Goal: Task Accomplishment & Management: Complete application form

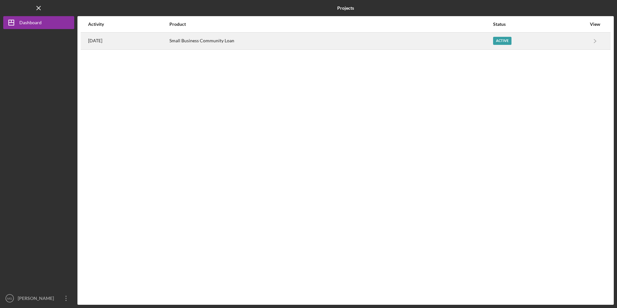
click at [231, 41] on div "Small Business Community Loan" at bounding box center [330, 41] width 323 height 16
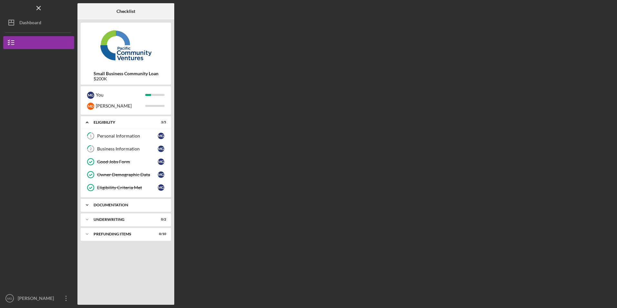
click at [107, 204] on div "Documentation" at bounding box center [128, 205] width 69 height 4
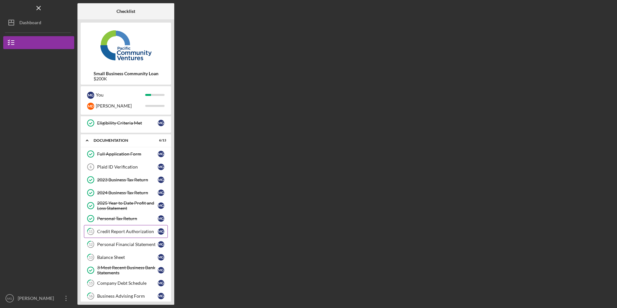
scroll to position [114, 0]
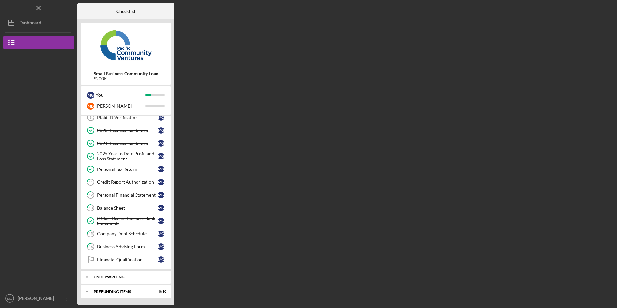
click at [119, 274] on div "Icon/Expander Underwriting 0 / 2" at bounding box center [126, 276] width 90 height 13
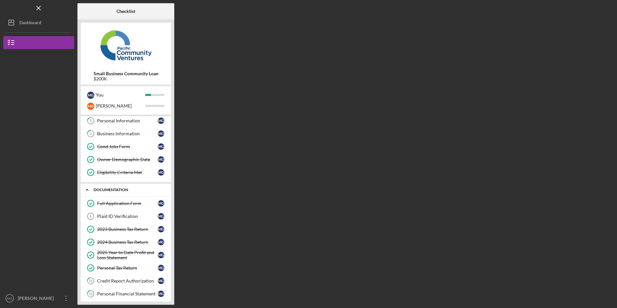
scroll to position [0, 0]
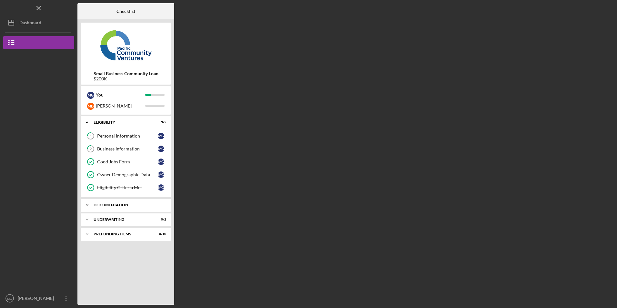
click at [128, 203] on div "Documentation" at bounding box center [128, 205] width 69 height 4
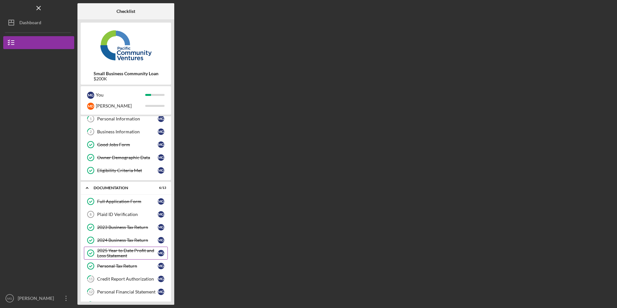
scroll to position [82, 0]
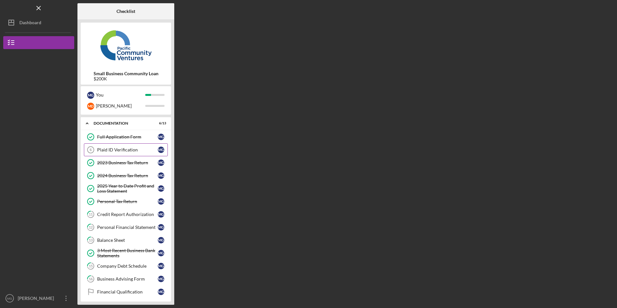
click at [116, 152] on div "Plaid ID Verification" at bounding box center [127, 149] width 61 height 5
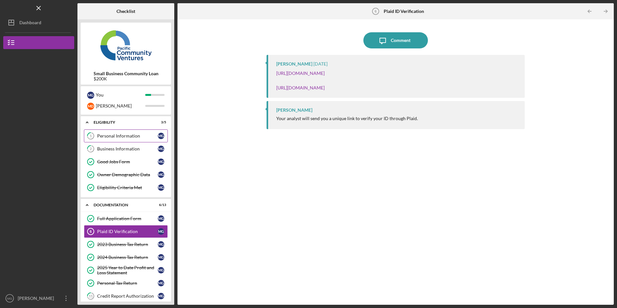
click at [122, 137] on div "Personal Information" at bounding box center [127, 135] width 61 height 5
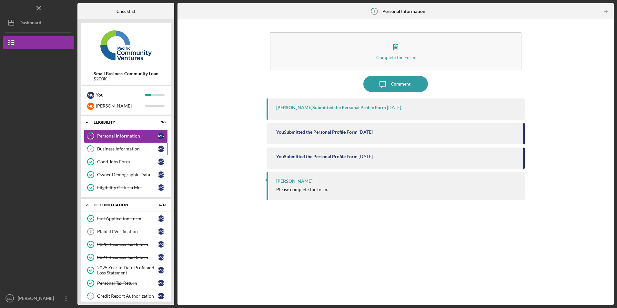
click at [121, 150] on div "Business Information" at bounding box center [127, 148] width 61 height 5
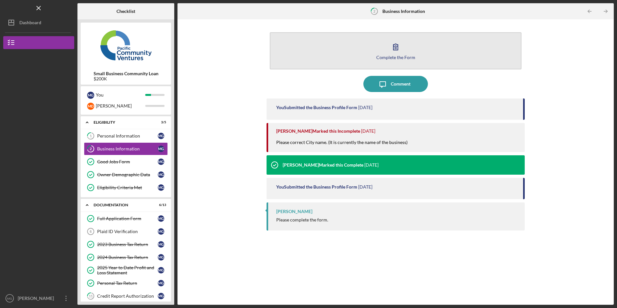
click at [361, 48] on button "Complete the Form Form" at bounding box center [395, 50] width 251 height 37
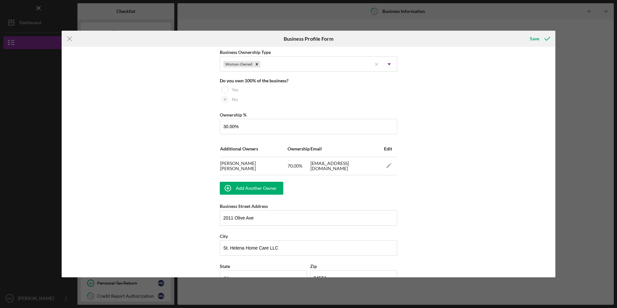
scroll to position [323, 0]
click at [389, 164] on polygon "button" at bounding box center [388, 166] width 5 height 4
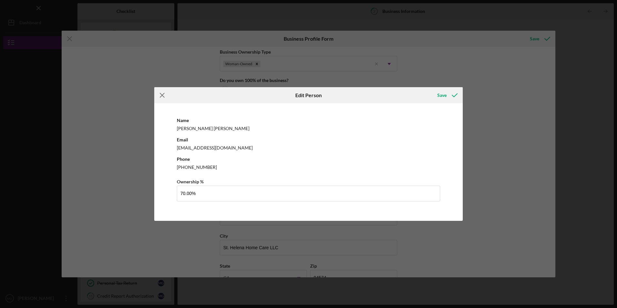
click at [163, 95] on line at bounding box center [162, 95] width 4 height 4
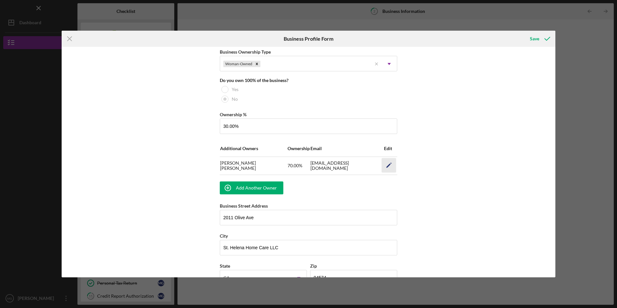
click at [387, 163] on icon "Icon/Edit" at bounding box center [389, 165] width 15 height 15
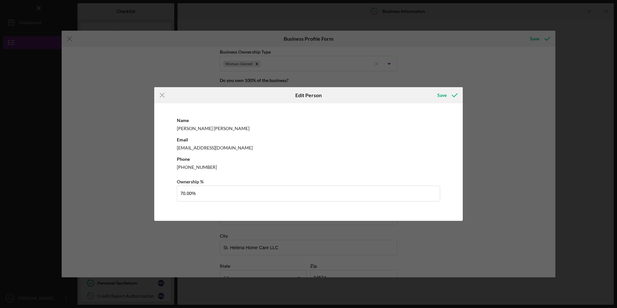
drag, startPoint x: 212, startPoint y: 160, endPoint x: 217, endPoint y: 166, distance: 8.5
click at [212, 160] on div "Phone (707) 738-9555" at bounding box center [308, 163] width 263 height 16
click at [217, 167] on div "(707) 738-9555" at bounding box center [308, 167] width 263 height 8
drag, startPoint x: 215, startPoint y: 167, endPoint x: 176, endPoint y: 166, distance: 38.7
click at [176, 166] on div "Name Maria Delgadillo Email mlupedelgadillo@gmail.com Phone (707) 738-9555 Owne…" at bounding box center [308, 161] width 302 height 111
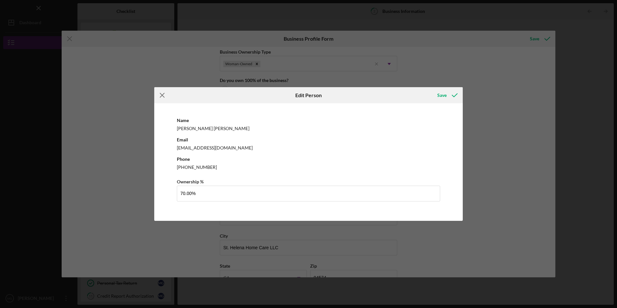
click at [162, 94] on icon "Icon/Menu Close" at bounding box center [162, 95] width 16 height 16
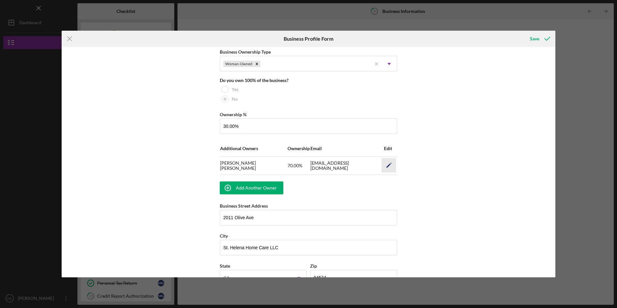
click at [387, 166] on polygon "button" at bounding box center [388, 166] width 5 height 4
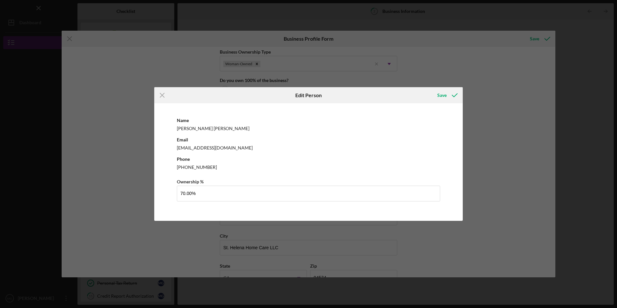
click at [216, 162] on div "Phone (707) 738-9555" at bounding box center [308, 163] width 263 height 16
click at [205, 168] on div "(707) 738-9555" at bounding box center [308, 167] width 263 height 8
drag, startPoint x: 211, startPoint y: 168, endPoint x: 167, endPoint y: 164, distance: 43.4
click at [167, 164] on div "Name Maria Delgadillo Email mlupedelgadillo@gmail.com Phone (707) 738-9555 Owne…" at bounding box center [308, 161] width 302 height 111
drag, startPoint x: 167, startPoint y: 164, endPoint x: 183, endPoint y: 168, distance: 16.0
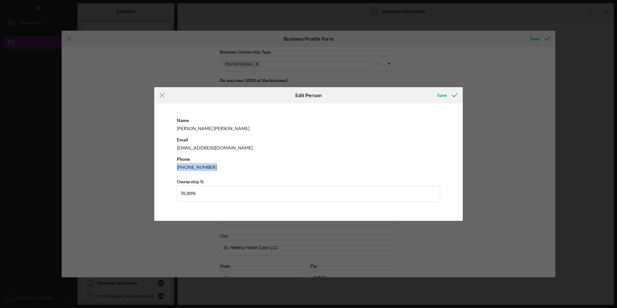
click at [183, 168] on div "(707) 738-9555" at bounding box center [308, 167] width 263 height 8
drag, startPoint x: 208, startPoint y: 167, endPoint x: 183, endPoint y: 164, distance: 25.4
click at [183, 164] on div "(707) 738-9555" at bounding box center [308, 167] width 263 height 8
drag, startPoint x: 183, startPoint y: 164, endPoint x: 160, endPoint y: 94, distance: 73.0
click at [160, 94] on icon "Icon/Menu Close" at bounding box center [162, 95] width 16 height 16
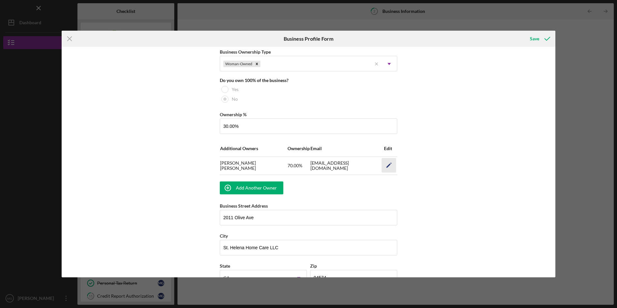
click at [389, 162] on icon "Icon/Edit" at bounding box center [389, 165] width 15 height 15
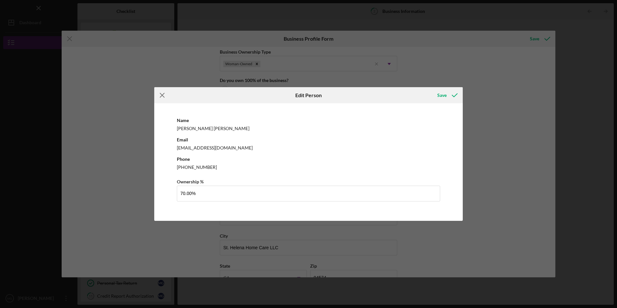
click at [160, 92] on icon "Icon/Menu Close" at bounding box center [162, 95] width 16 height 16
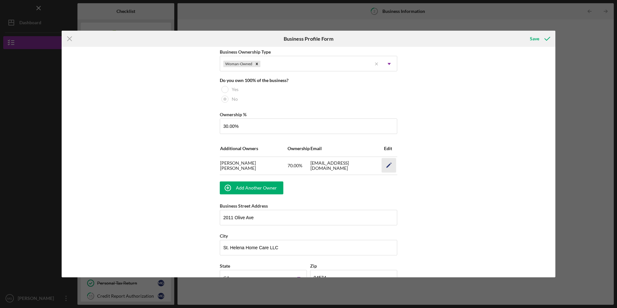
click at [389, 167] on icon "Icon/Edit" at bounding box center [389, 165] width 15 height 15
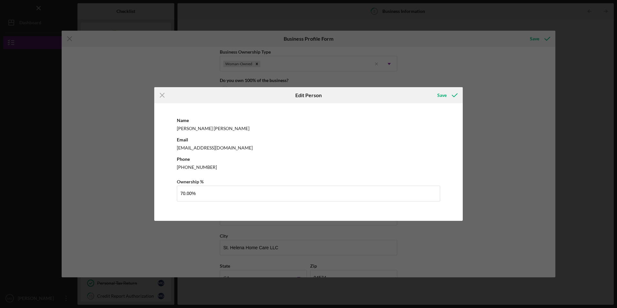
click at [199, 167] on div "(707) 738-9555" at bounding box center [308, 167] width 263 height 8
drag, startPoint x: 208, startPoint y: 167, endPoint x: 160, endPoint y: 167, distance: 47.7
click at [160, 167] on div "Name Maria Delgadillo Email mlupedelgadillo@gmail.com Phone (707) 738-9555 Owne…" at bounding box center [308, 161] width 302 height 111
drag, startPoint x: 160, startPoint y: 167, endPoint x: 276, endPoint y: 123, distance: 124.0
click at [275, 123] on div "Name Maria Delgadillo" at bounding box center [308, 124] width 263 height 16
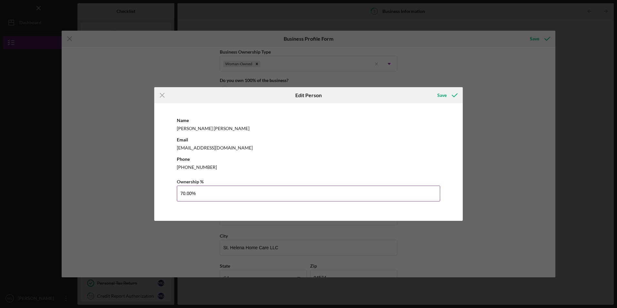
click at [208, 194] on input "70.00%" at bounding box center [308, 192] width 263 height 15
drag, startPoint x: 178, startPoint y: 195, endPoint x: 153, endPoint y: 197, distance: 24.9
click at [153, 197] on div "Icon/Menu Close Edit Person Save Name Maria Delgadillo Email mlupedelgadillo@gm…" at bounding box center [308, 154] width 617 height 308
type input "70.00%"
click at [148, 188] on div "Icon/Menu Close Edit Person Save Name Maria Delgadillo Email mlupedelgadillo@gm…" at bounding box center [308, 154] width 617 height 308
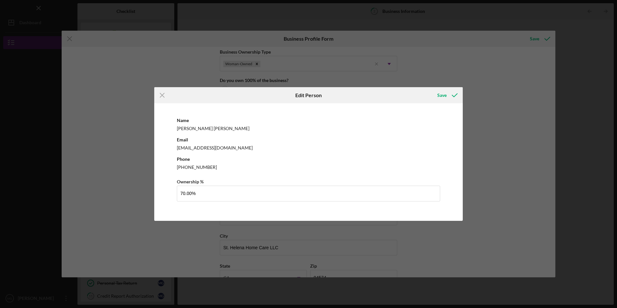
click at [220, 170] on div "(707) 738-9555" at bounding box center [308, 167] width 263 height 8
click at [158, 94] on icon "Icon/Menu Close" at bounding box center [162, 95] width 16 height 16
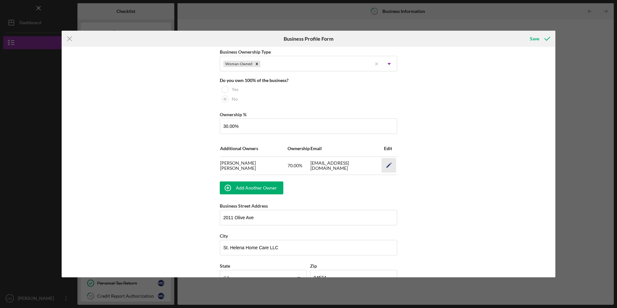
click at [384, 165] on icon "Icon/Edit" at bounding box center [389, 165] width 15 height 15
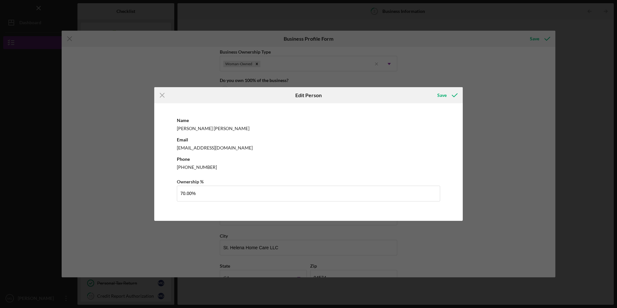
click at [195, 166] on div "(707) 738-9555" at bounding box center [308, 167] width 263 height 8
drag, startPoint x: 211, startPoint y: 166, endPoint x: 164, endPoint y: 163, distance: 46.3
click at [164, 163] on div "Name Maria Delgadillo Email mlupedelgadillo@gmail.com Phone (707) 738-9555 Owne…" at bounding box center [308, 161] width 302 height 111
drag, startPoint x: 164, startPoint y: 163, endPoint x: 181, endPoint y: 169, distance: 17.3
click at [181, 169] on div "(707) 738-9555" at bounding box center [308, 167] width 263 height 8
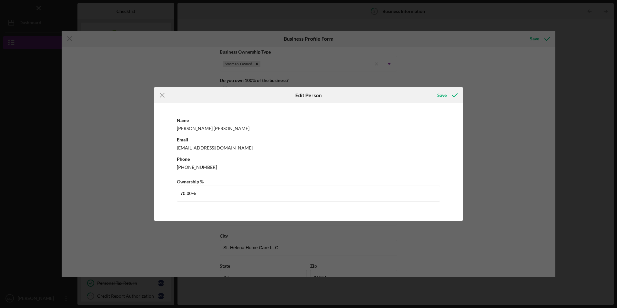
click at [210, 167] on div "(707) 738-9555" at bounding box center [308, 167] width 263 height 8
click at [162, 95] on line at bounding box center [162, 95] width 4 height 4
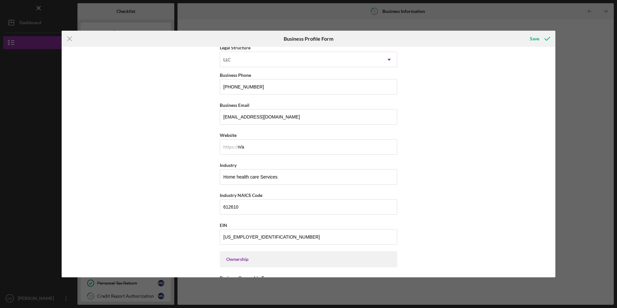
scroll to position [355, 0]
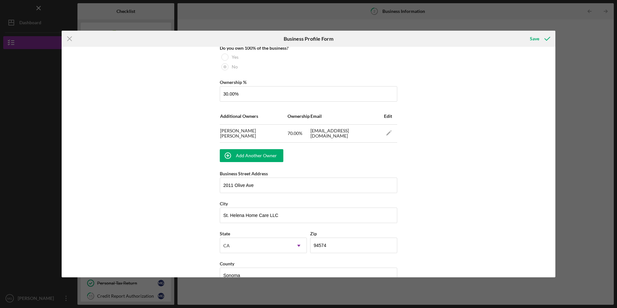
click at [385, 114] on span "Edit" at bounding box center [388, 115] width 8 height 5
click at [389, 130] on icon "Icon/Edit" at bounding box center [389, 132] width 15 height 15
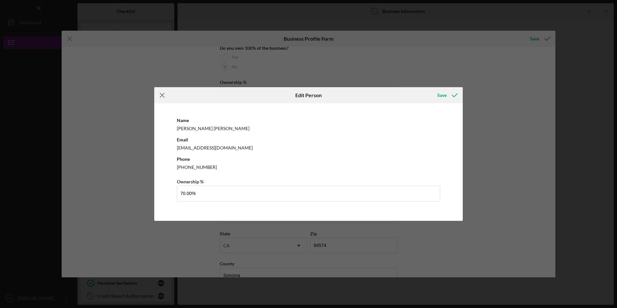
click at [163, 95] on line at bounding box center [162, 95] width 4 height 4
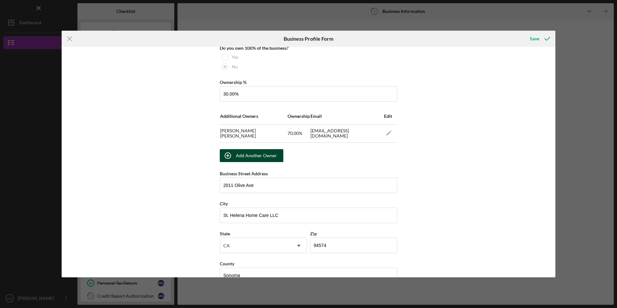
click at [244, 154] on div "Add Another Owner" at bounding box center [256, 155] width 41 height 13
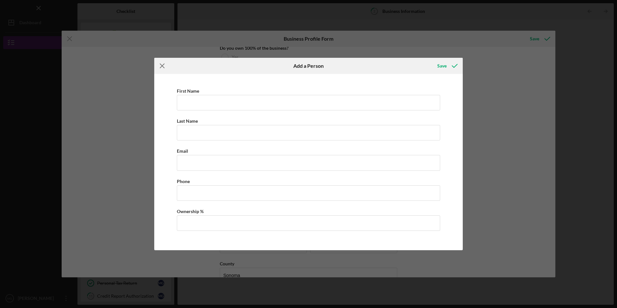
click at [164, 62] on icon "Icon/Menu Close" at bounding box center [162, 66] width 16 height 16
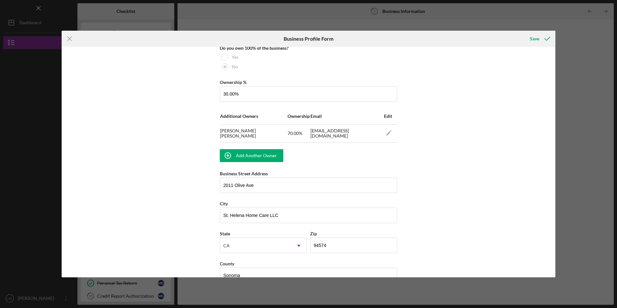
click at [389, 117] on span "Edit" at bounding box center [388, 115] width 8 height 5
click at [385, 118] on span "Edit" at bounding box center [388, 115] width 8 height 5
click at [387, 134] on icon "Icon/Edit" at bounding box center [389, 132] width 15 height 15
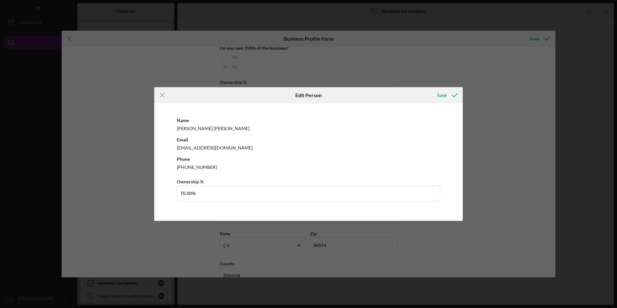
click at [189, 128] on div "Maria Delgadillo" at bounding box center [308, 128] width 263 height 8
drag, startPoint x: 214, startPoint y: 128, endPoint x: 190, endPoint y: 127, distance: 23.5
click at [190, 127] on div "Maria Delgadillo" at bounding box center [308, 128] width 263 height 8
click at [235, 137] on div "Email mlupedelgadillo@gmail.com" at bounding box center [308, 143] width 263 height 16
click at [234, 148] on div "[EMAIL_ADDRESS][DOMAIN_NAME]" at bounding box center [308, 148] width 263 height 8
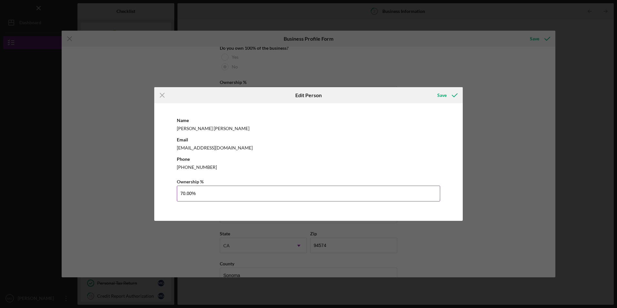
click at [211, 193] on input "70.00%" at bounding box center [308, 192] width 263 height 15
click at [160, 94] on line at bounding box center [162, 95] width 4 height 4
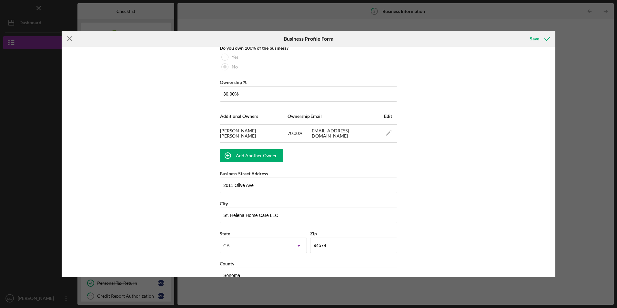
click at [67, 36] on icon "Icon/Menu Close" at bounding box center [70, 39] width 16 height 16
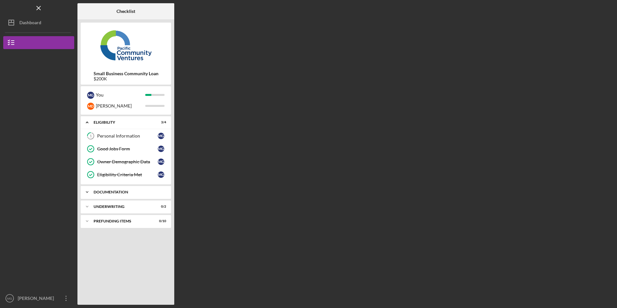
click at [131, 194] on div "Icon/Expander Documentation 6 / 13" at bounding box center [126, 191] width 90 height 13
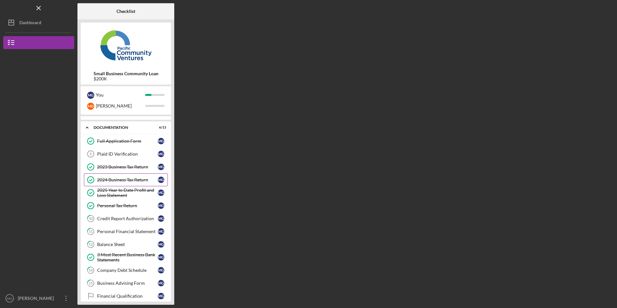
scroll to position [32, 0]
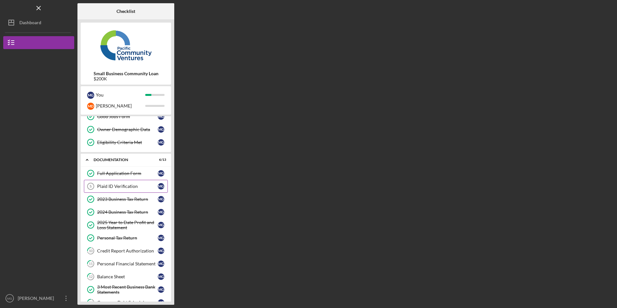
click at [131, 188] on div "Plaid ID Verification" at bounding box center [127, 186] width 61 height 5
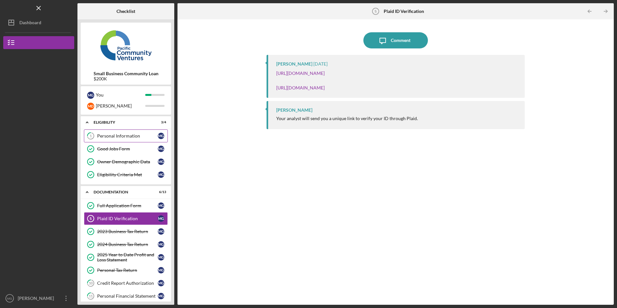
click at [120, 134] on div "Personal Information" at bounding box center [127, 135] width 61 height 5
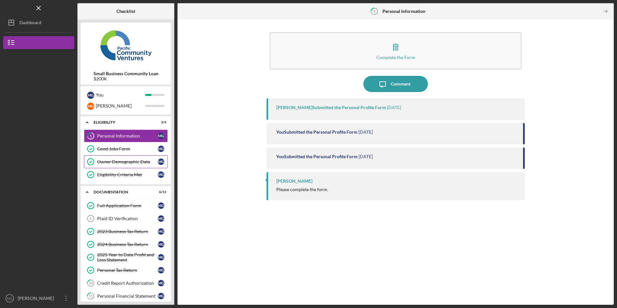
click at [125, 164] on div "Owner Demographic Data" at bounding box center [127, 161] width 61 height 5
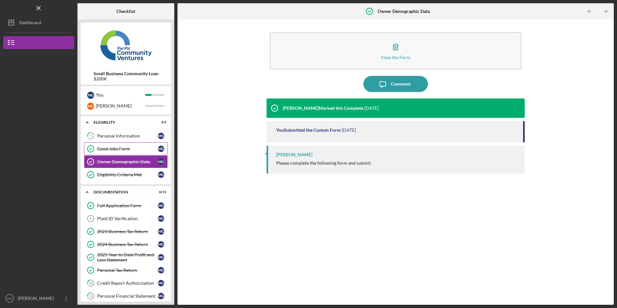
click at [116, 150] on div "Good Jobs Form" at bounding box center [127, 148] width 61 height 5
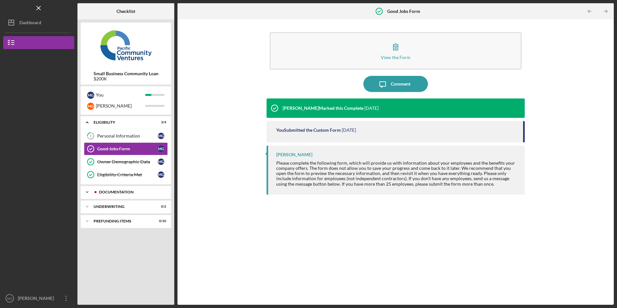
click at [119, 190] on div "Documentation" at bounding box center [131, 192] width 64 height 4
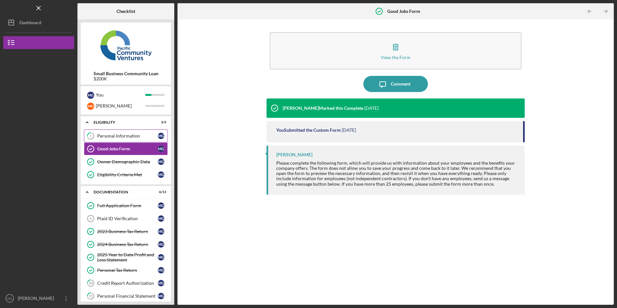
click at [134, 139] on link "1 Personal Information M G" at bounding box center [126, 135] width 84 height 13
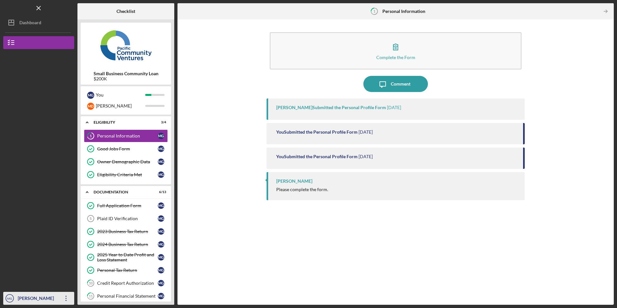
click at [65, 300] on icon "Icon/Overflow" at bounding box center [66, 298] width 16 height 16
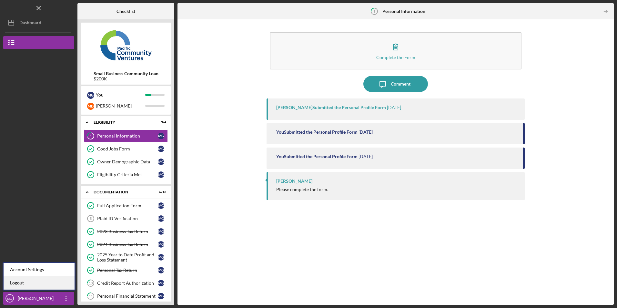
click at [59, 283] on link "Logout" at bounding box center [39, 282] width 71 height 13
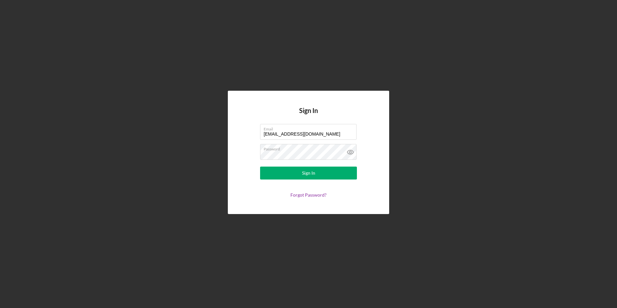
drag, startPoint x: 287, startPoint y: 136, endPoint x: 225, endPoint y: 133, distance: 61.7
click at [225, 133] on div "Sign In Email [EMAIL_ADDRESS][DOMAIN_NAME] Password Sign In Forgot Password?" at bounding box center [308, 152] width 610 height 304
type input "[EMAIL_ADDRESS][DOMAIN_NAME]"
click at [284, 175] on button "Sign In" at bounding box center [308, 172] width 97 height 13
